Goal: Information Seeking & Learning: Understand process/instructions

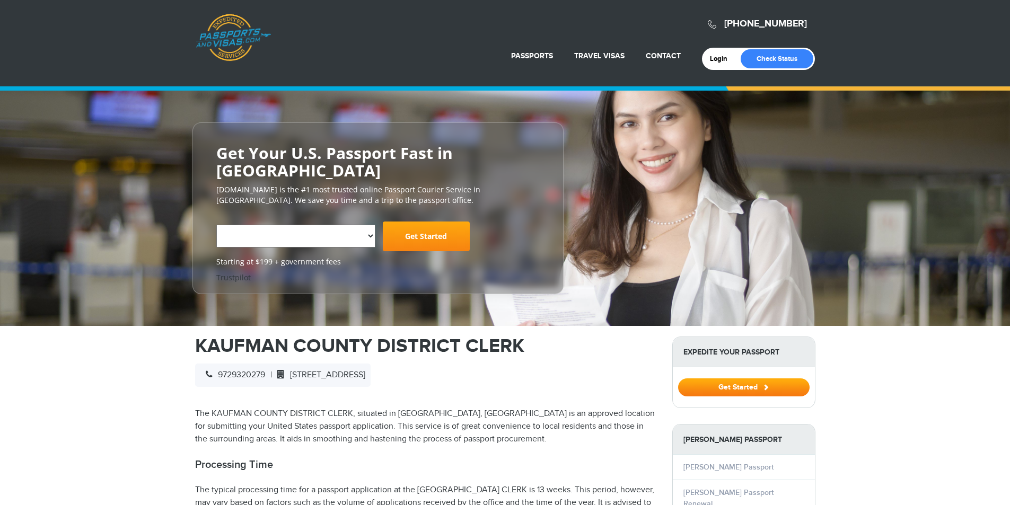
select select "**********"
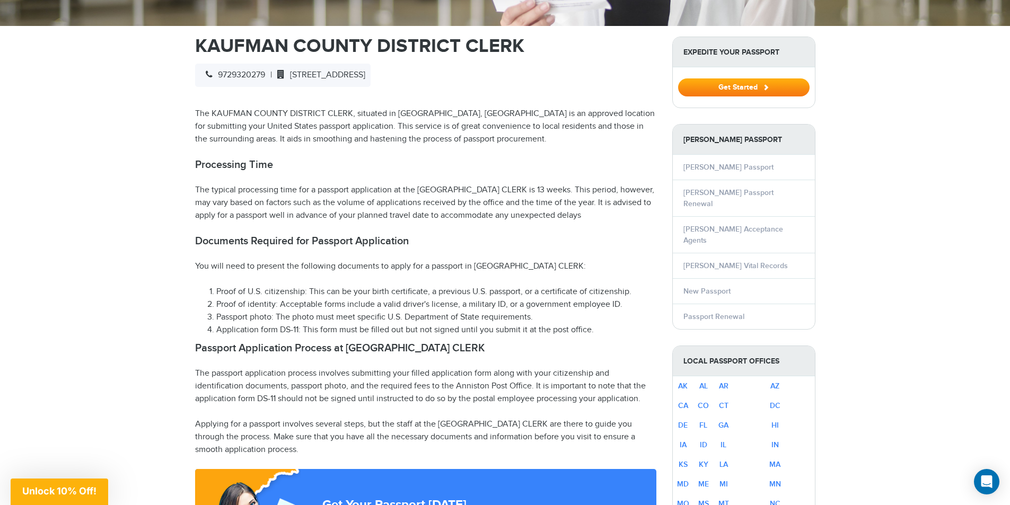
scroll to position [371, 0]
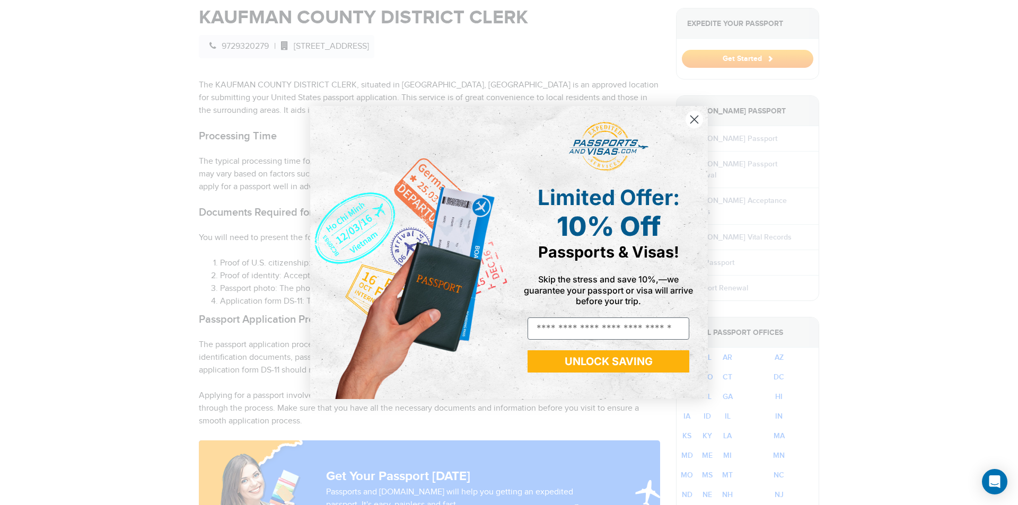
click at [693, 116] on circle "Close dialog" at bounding box center [693, 119] width 17 height 17
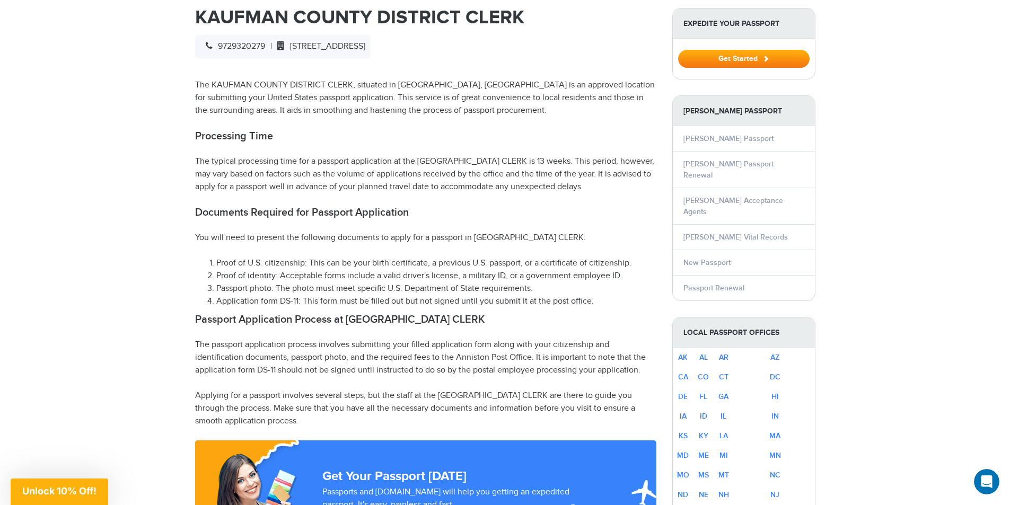
scroll to position [0, 0]
click at [728, 160] on link "Kaufman Passport Renewal" at bounding box center [728, 170] width 90 height 20
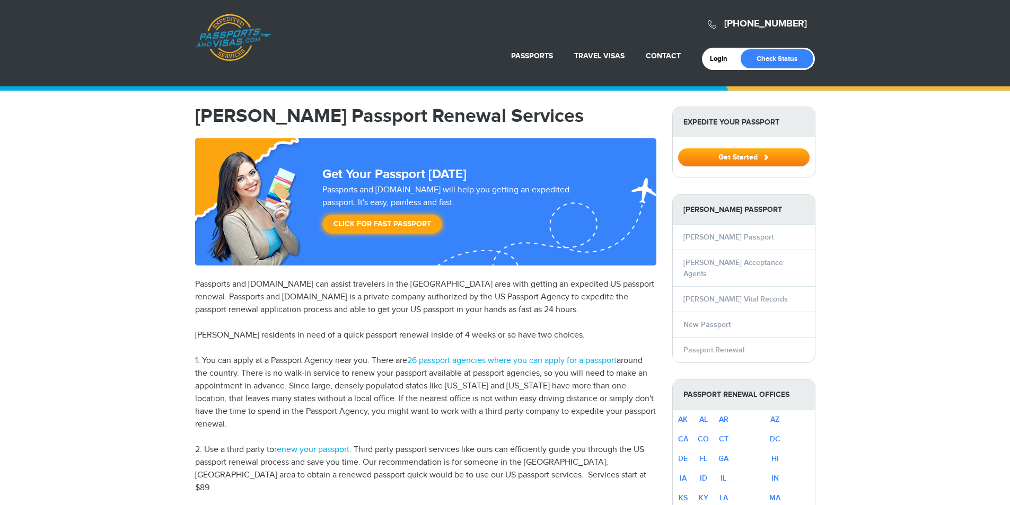
select select "**********"
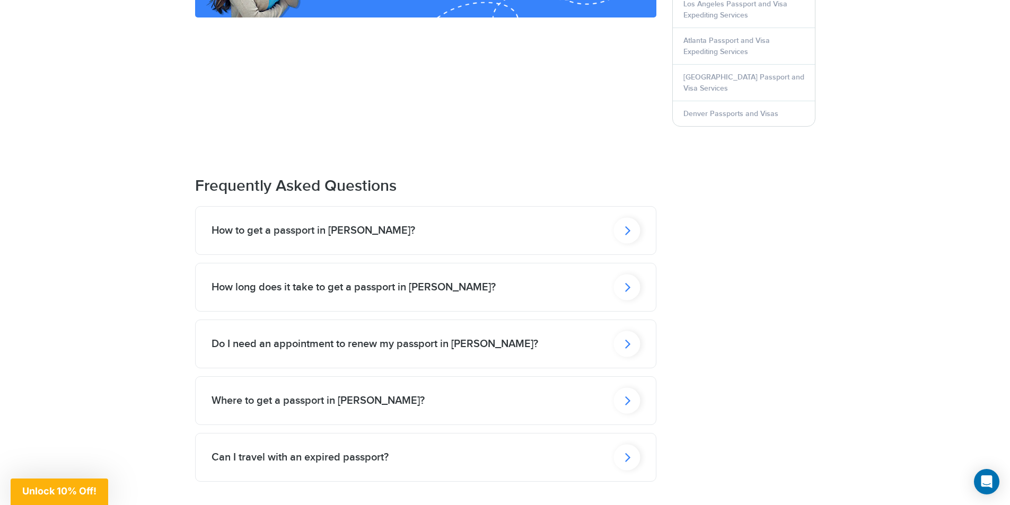
scroll to position [1219, 0]
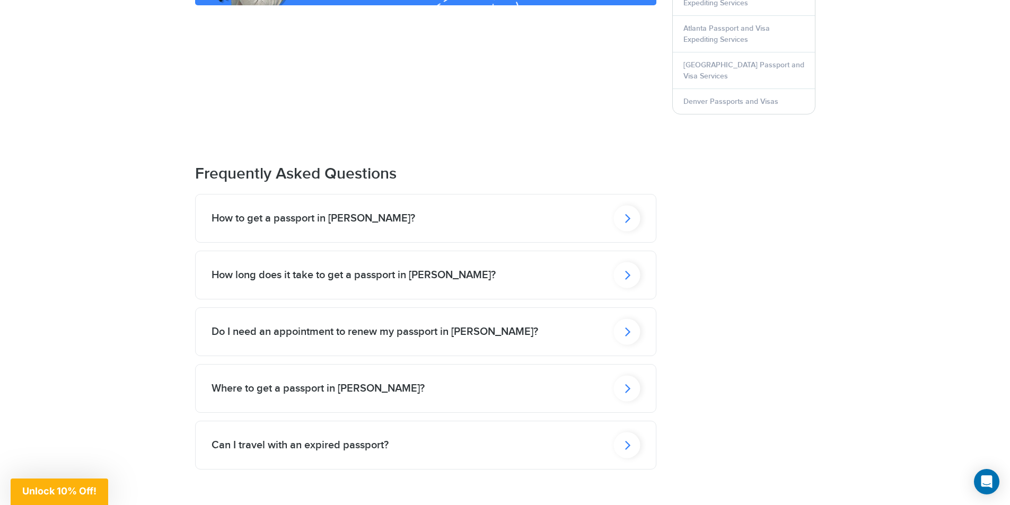
click at [384, 308] on div "Do I need an appointment to renew my passport in [PERSON_NAME]?" at bounding box center [426, 332] width 460 height 48
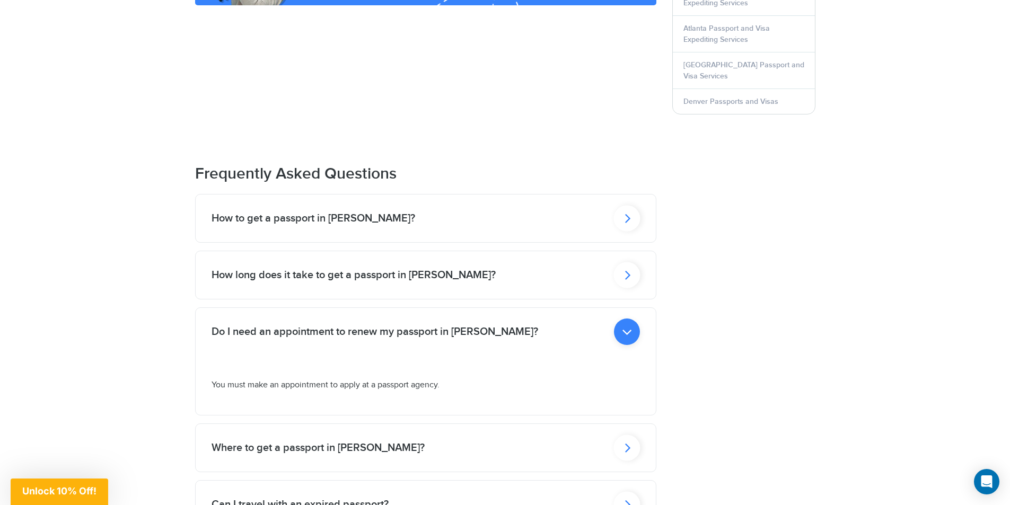
click at [621, 319] on icon at bounding box center [627, 332] width 26 height 27
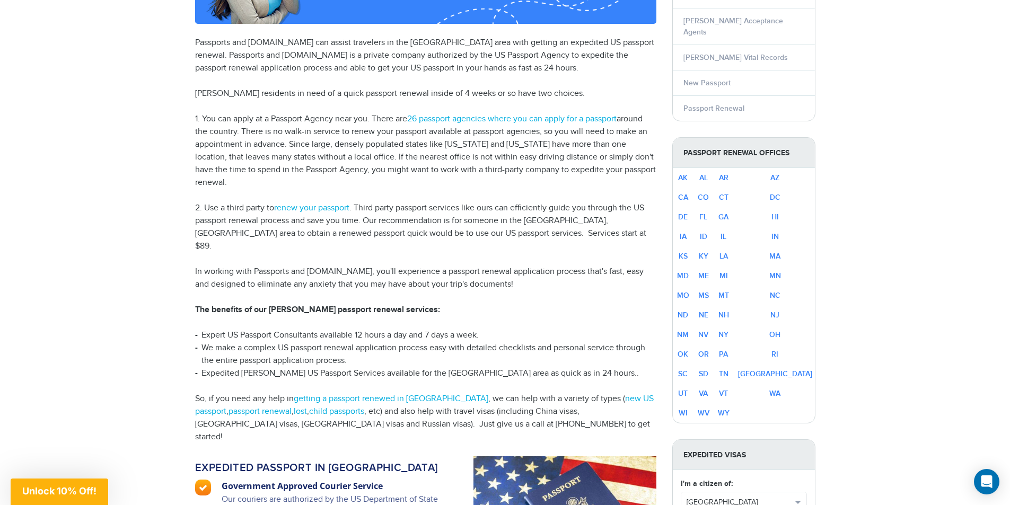
scroll to position [265, 0]
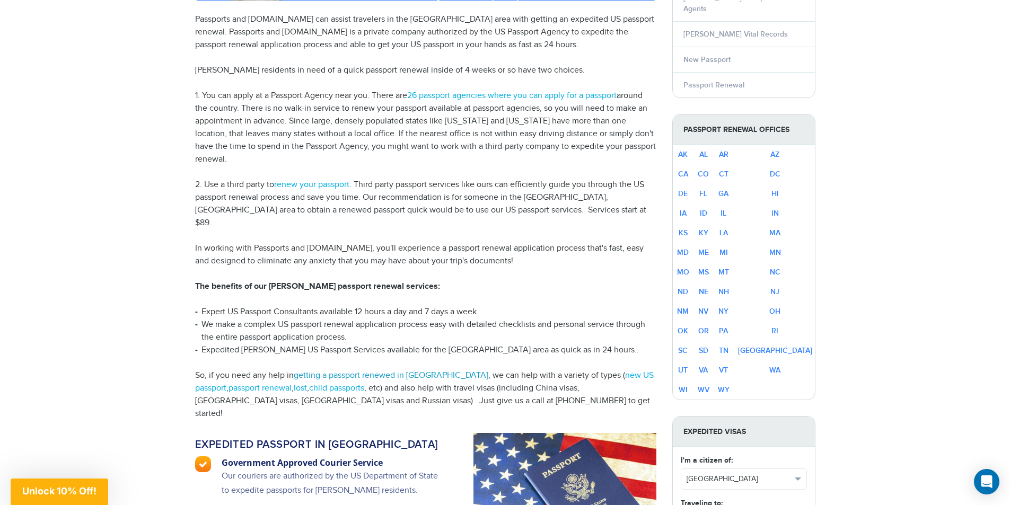
click at [424, 371] on link "getting a passport renewed in [GEOGRAPHIC_DATA]" at bounding box center [391, 376] width 195 height 10
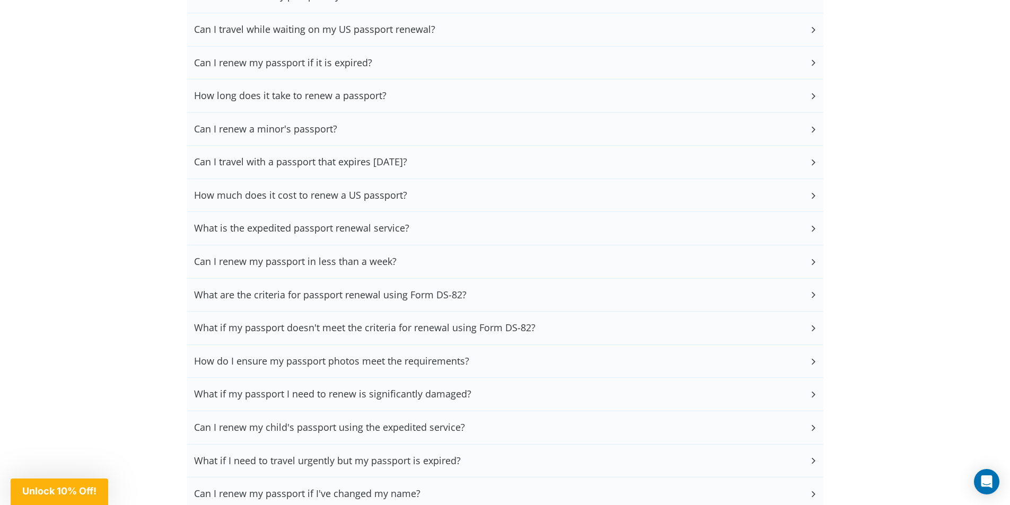
scroll to position [2650, 0]
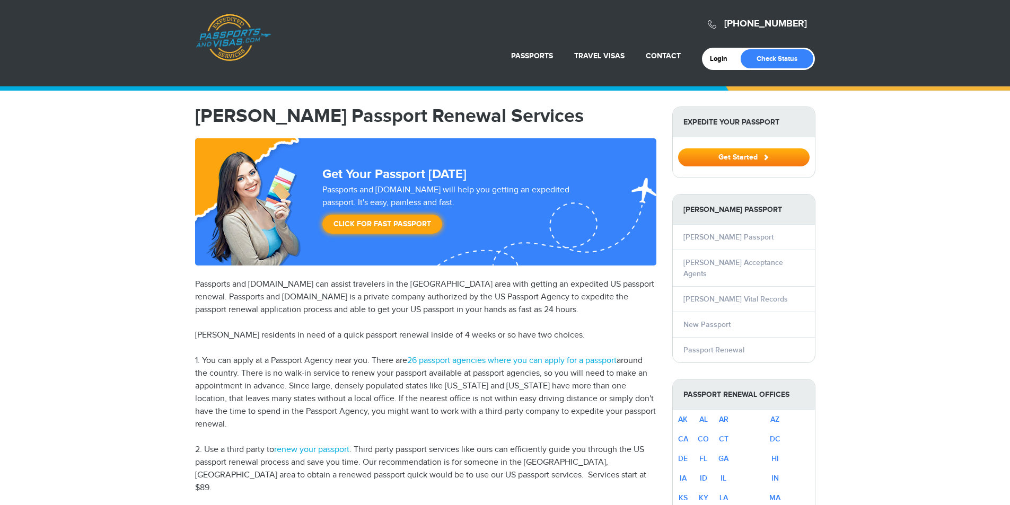
scroll to position [265, 0]
